Goal: Task Accomplishment & Management: Manage account settings

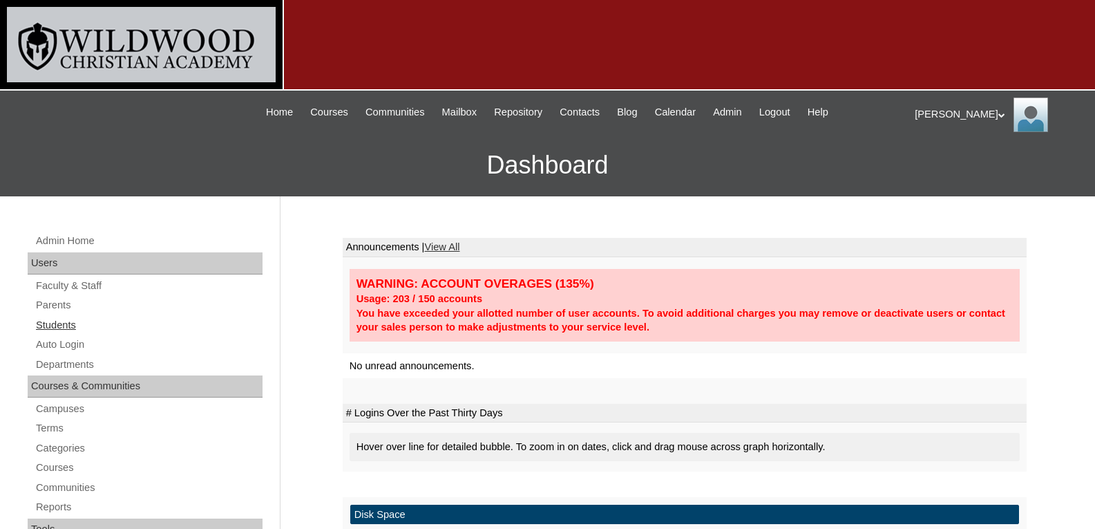
click at [73, 320] on link "Students" at bounding box center [149, 324] width 228 height 17
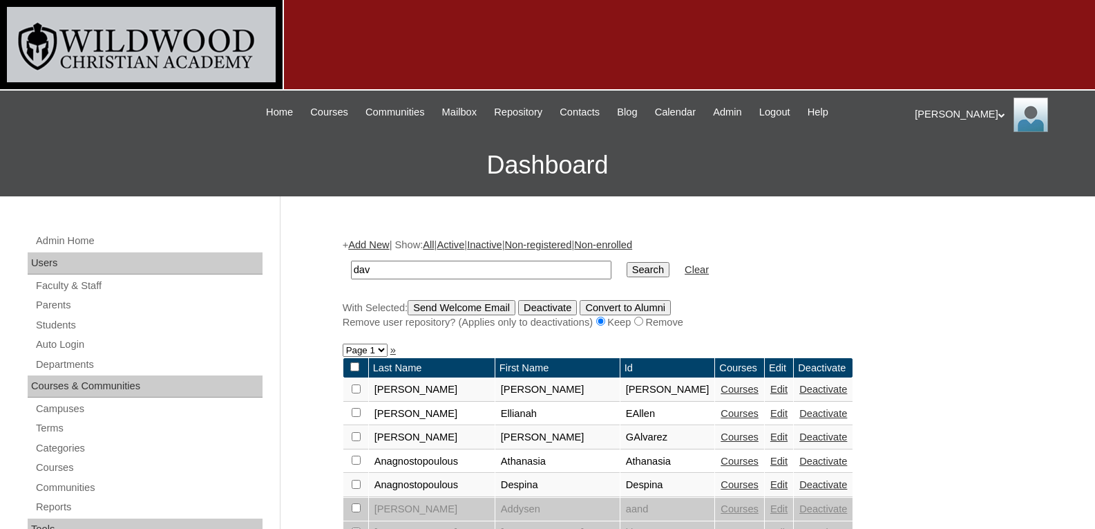
type input "dav"
click at [627, 262] on input "Search" at bounding box center [648, 269] width 43 height 15
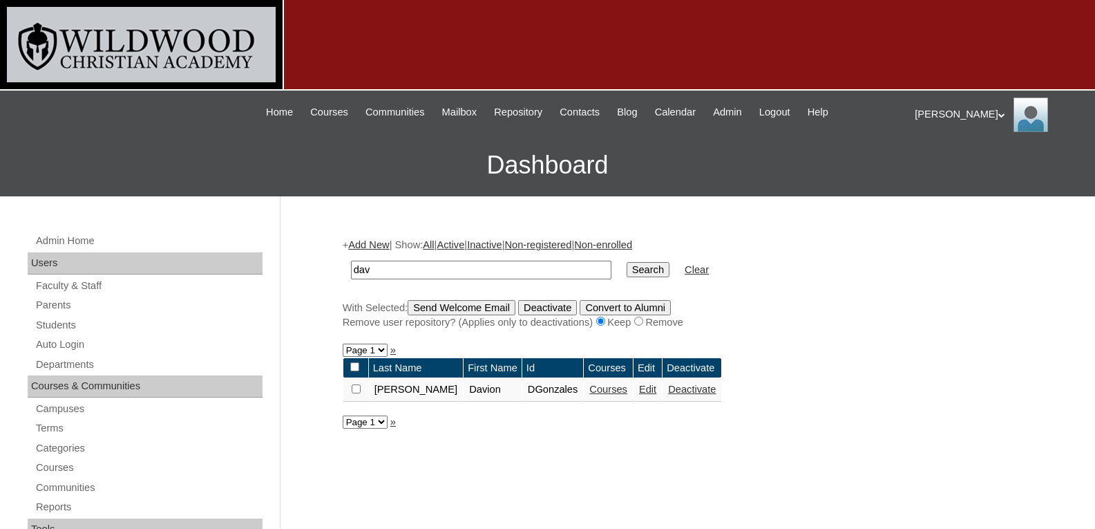
click at [404, 266] on input "dav" at bounding box center [481, 269] width 260 height 19
drag, startPoint x: 549, startPoint y: 390, endPoint x: 498, endPoint y: 392, distance: 50.5
click at [522, 392] on td "DGonzales" at bounding box center [552, 389] width 61 height 23
copy td "DGonzales"
click at [922, 113] on div "Jill My Profile My Settings Logout" at bounding box center [998, 114] width 167 height 35
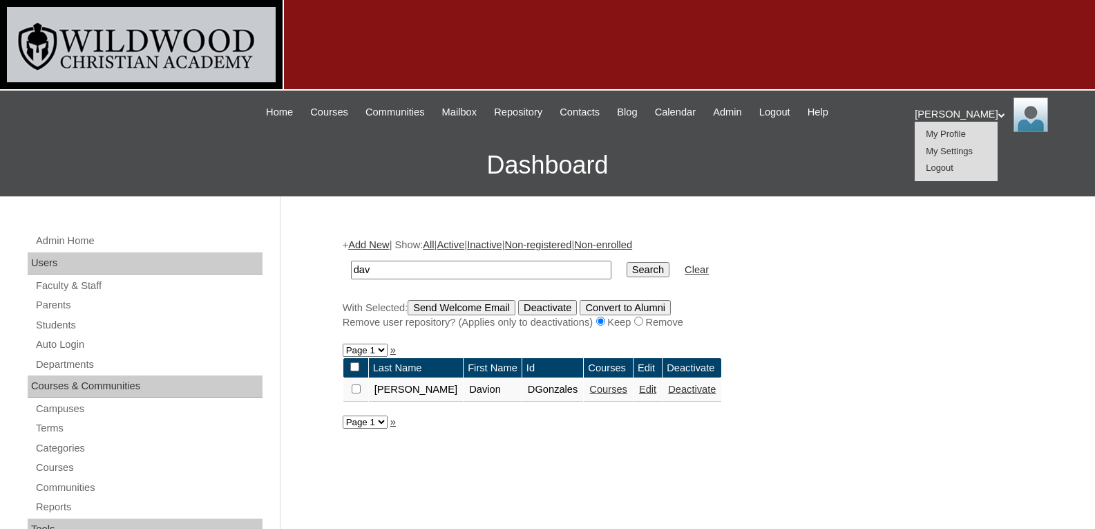
click at [928, 173] on span "Logout" at bounding box center [940, 167] width 28 height 10
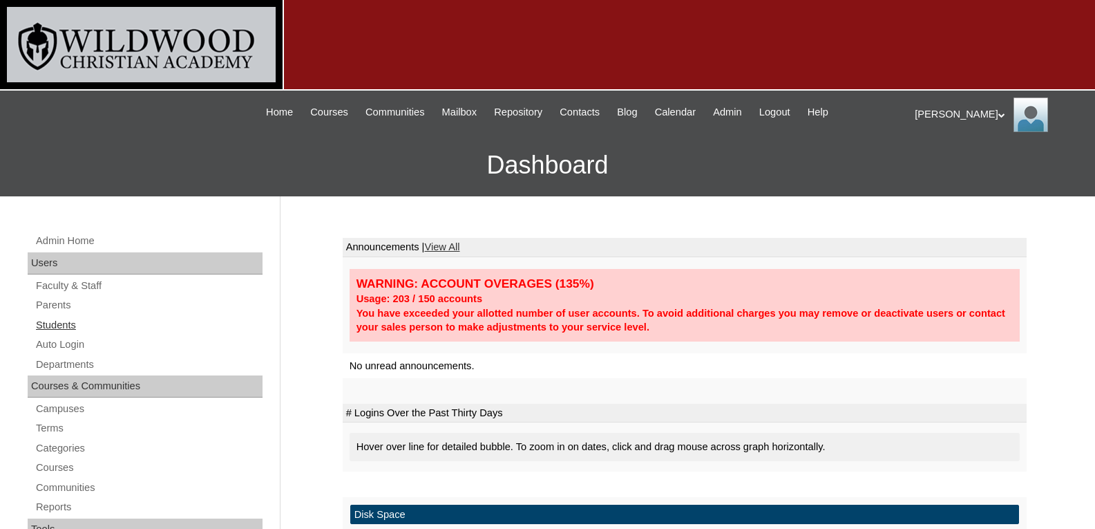
click at [73, 325] on link "Students" at bounding box center [149, 324] width 228 height 17
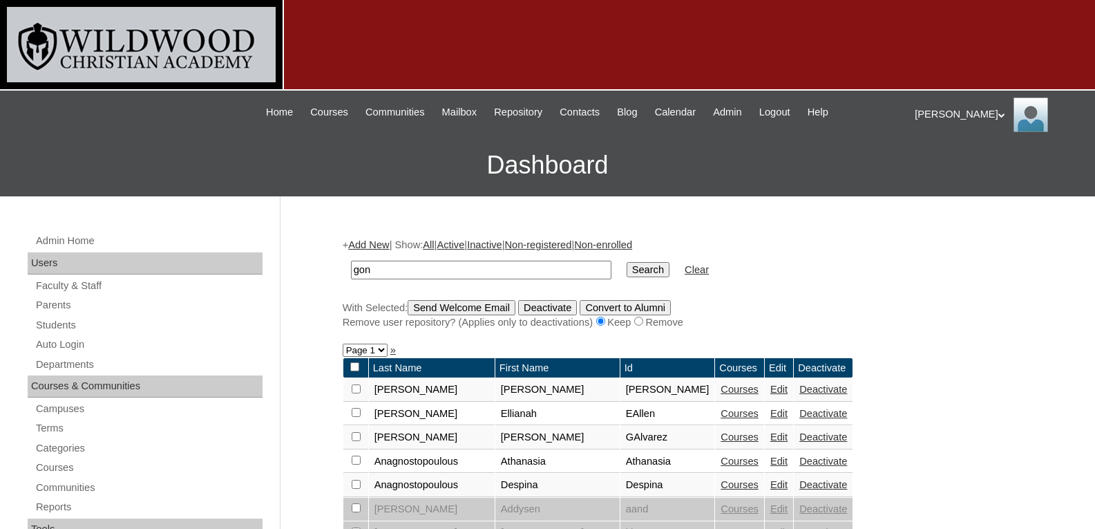
type input "gon"
click at [627, 262] on input "Search" at bounding box center [648, 269] width 43 height 15
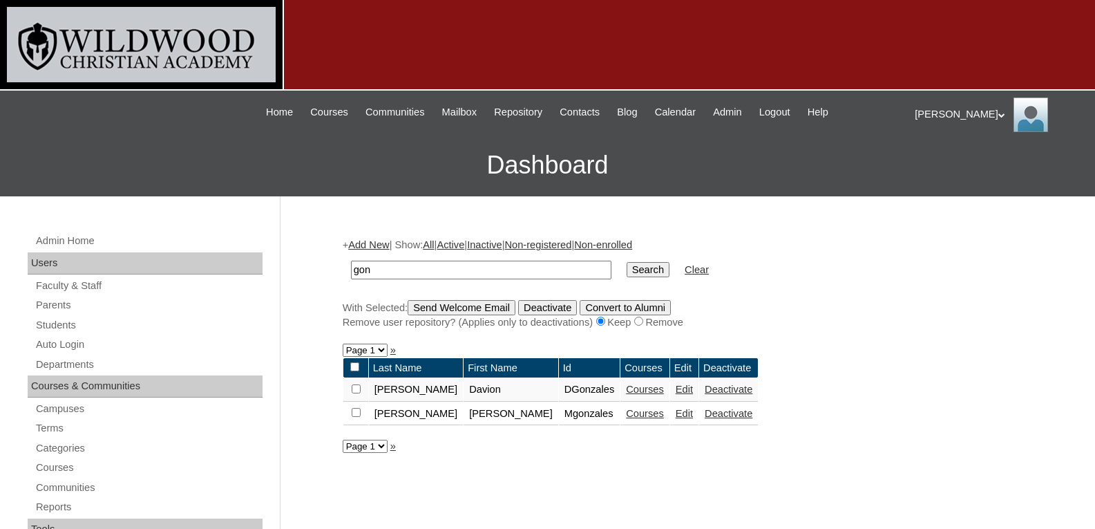
click at [676, 390] on link "Edit" at bounding box center [684, 388] width 17 height 11
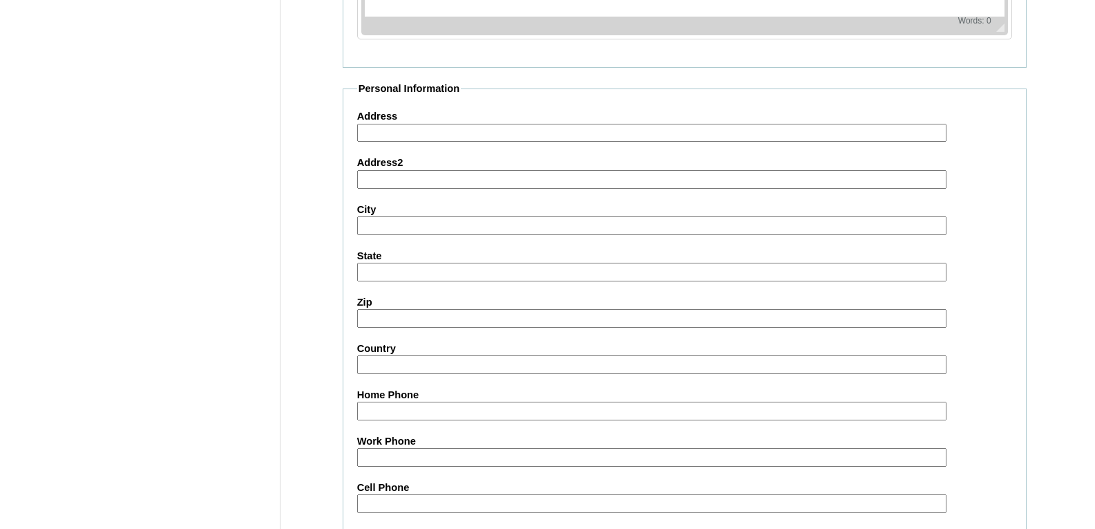
scroll to position [1615, 0]
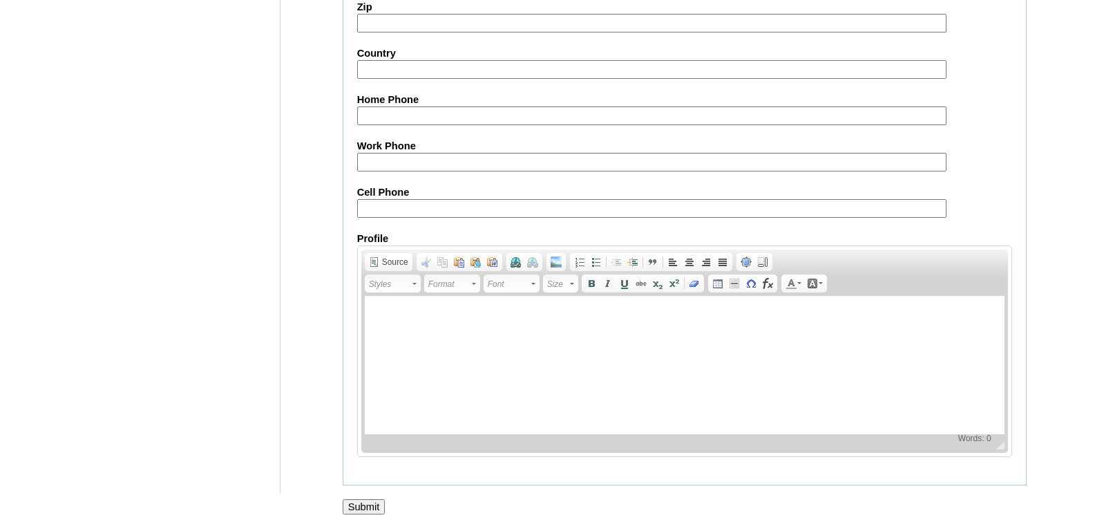
click at [369, 509] on input "Submit" at bounding box center [364, 506] width 43 height 15
